Goal: Obtain resource: Download file/media

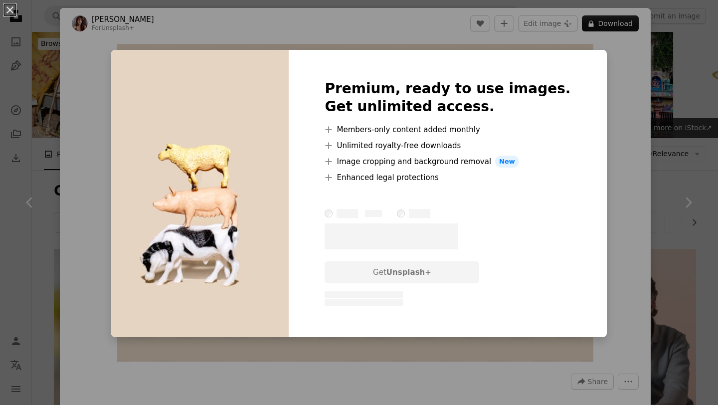
scroll to position [694, 0]
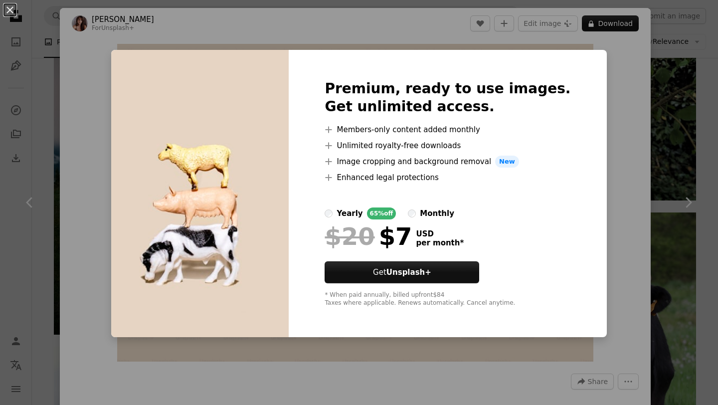
click at [627, 145] on div "An X shape Premium, ready to use images. Get unlimited access. A plus sign Memb…" at bounding box center [359, 202] width 718 height 405
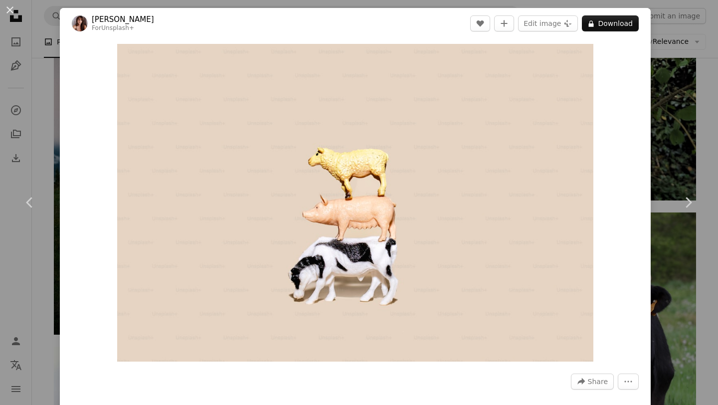
click at [41, 150] on div "An X shape Chevron left Chevron right [PERSON_NAME] For Unsplash+ A heart A plu…" at bounding box center [359, 202] width 718 height 405
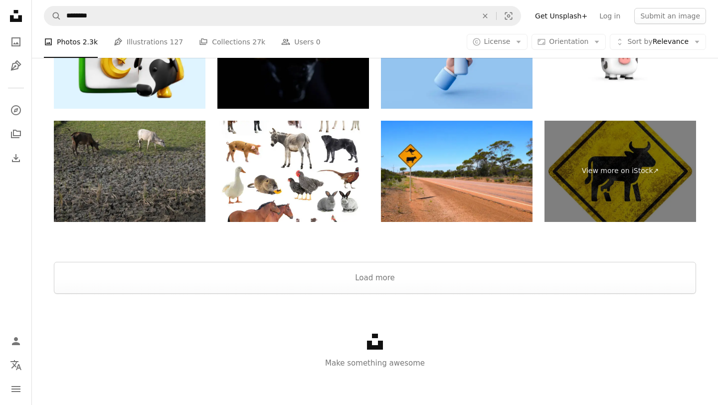
scroll to position [2105, 0]
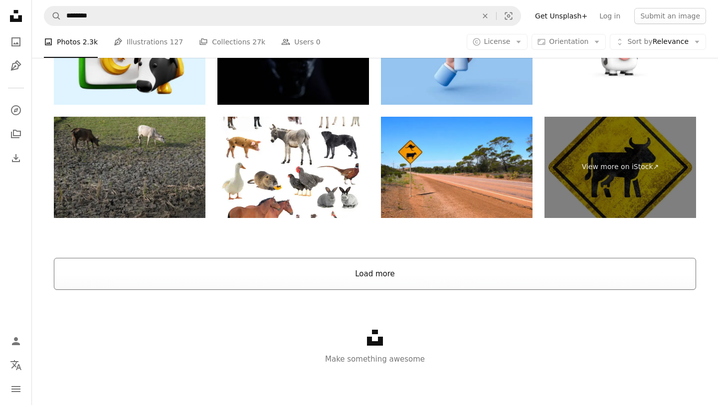
click at [359, 285] on button "Load more" at bounding box center [375, 274] width 642 height 32
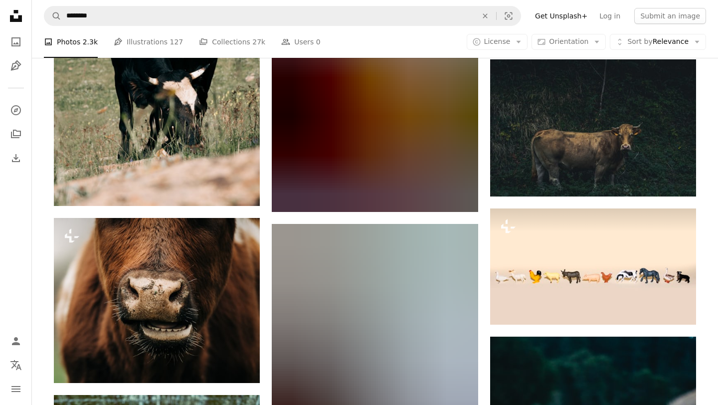
scroll to position [4849, 0]
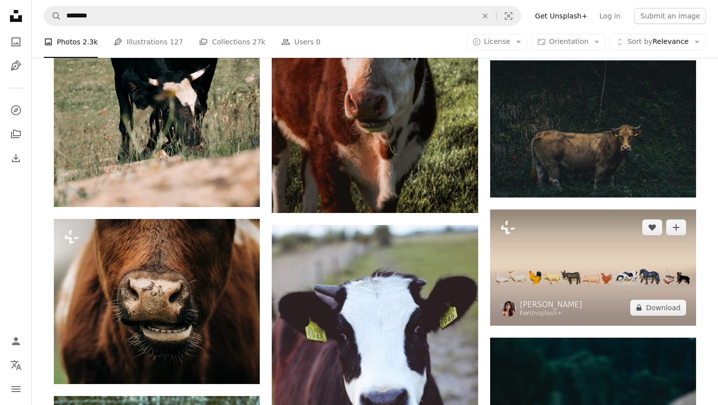
click at [501, 262] on img at bounding box center [593, 267] width 206 height 116
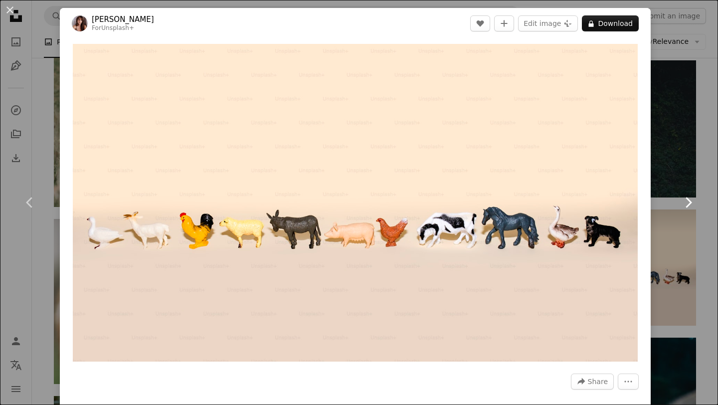
click at [698, 158] on link "Chevron right" at bounding box center [688, 203] width 60 height 96
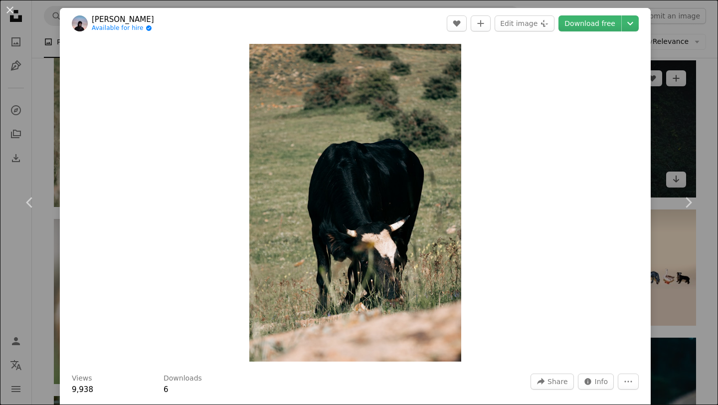
scroll to position [102, 0]
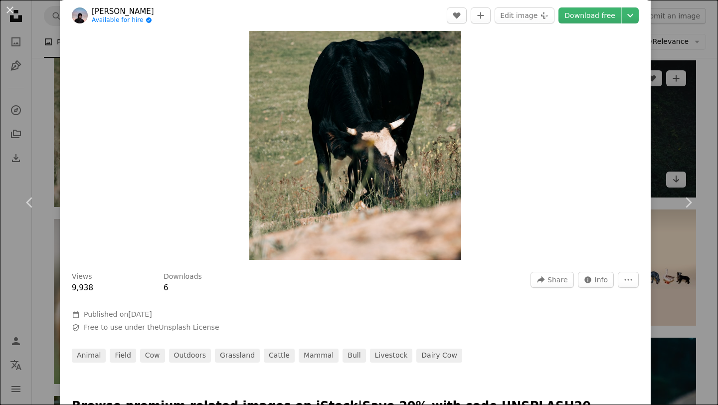
click at [674, 122] on div "An X shape Chevron left Chevron right [PERSON_NAME] Available for hire A checkm…" at bounding box center [359, 202] width 718 height 405
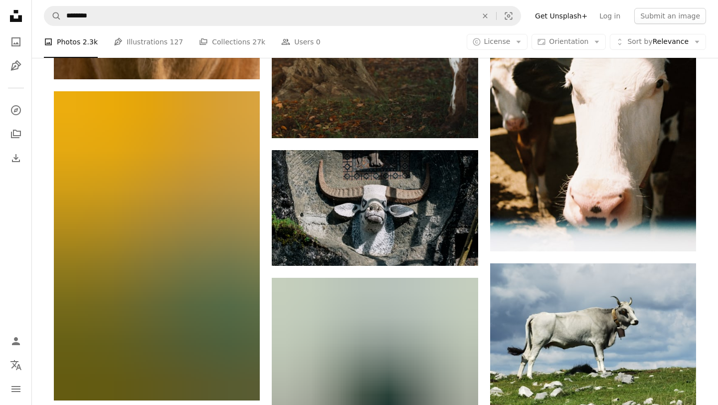
scroll to position [7130, 0]
